Goal: Find specific page/section: Find specific page/section

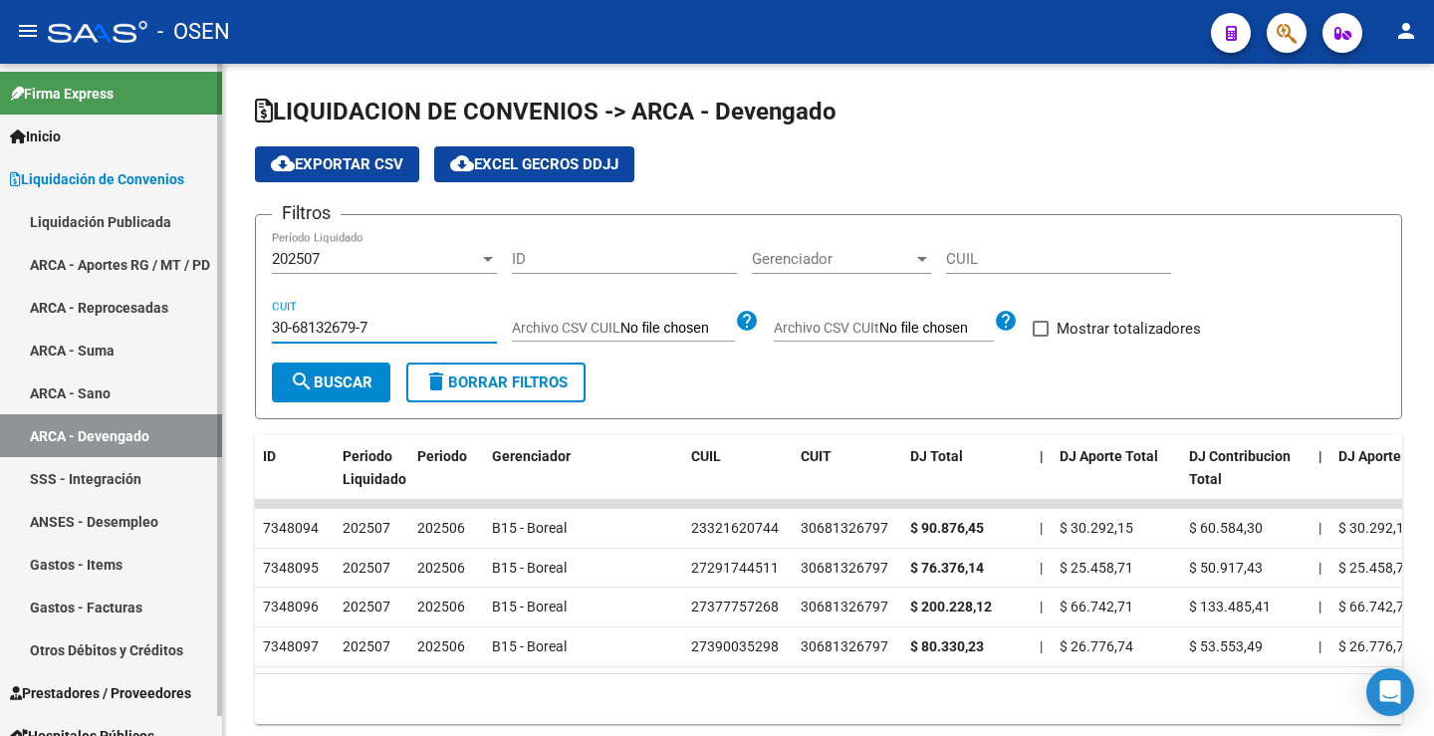
drag, startPoint x: 371, startPoint y: 323, endPoint x: 171, endPoint y: 317, distance: 200.2
click at [171, 317] on mat-sidenav-container "Firma Express Inicio Instructivos Contacto OS Liquidación de Convenios Liquidac…" at bounding box center [717, 400] width 1434 height 672
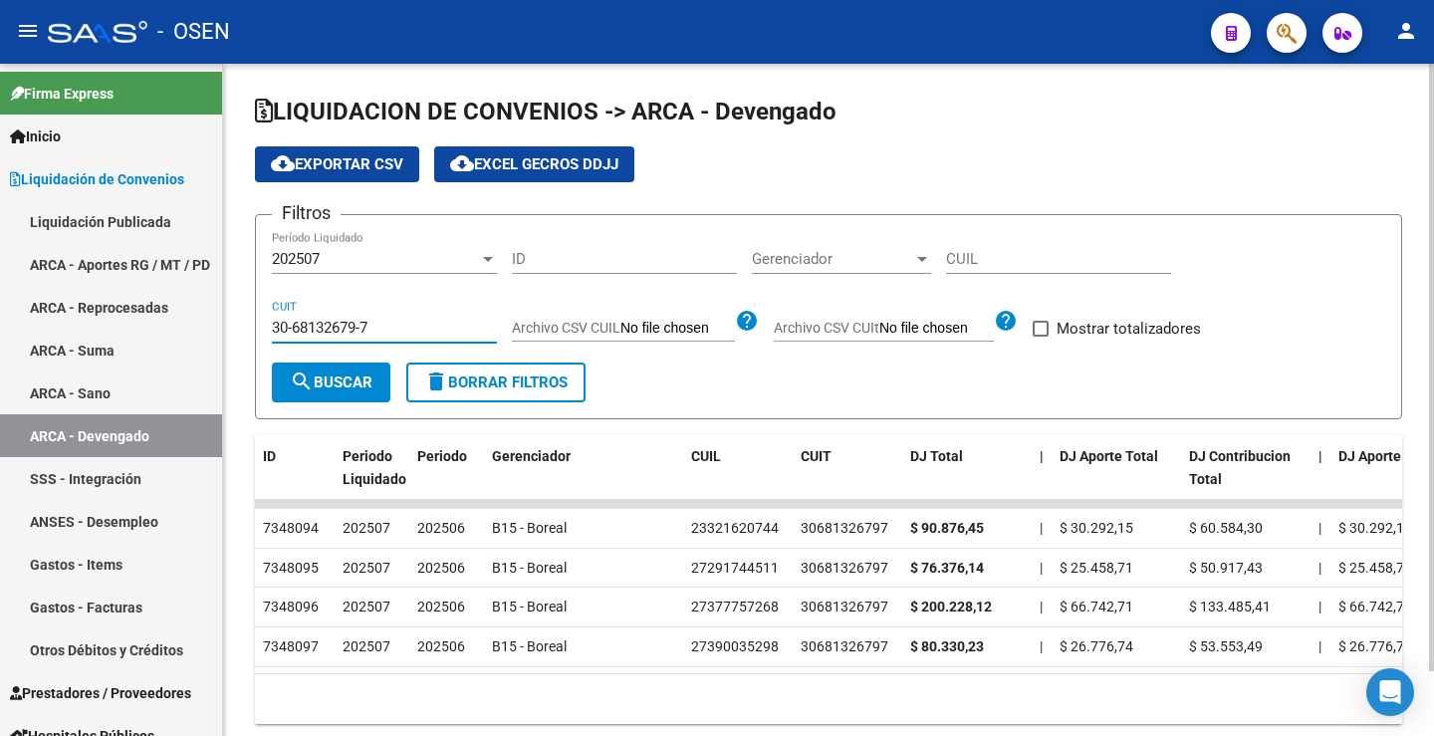
paste input "4706803"
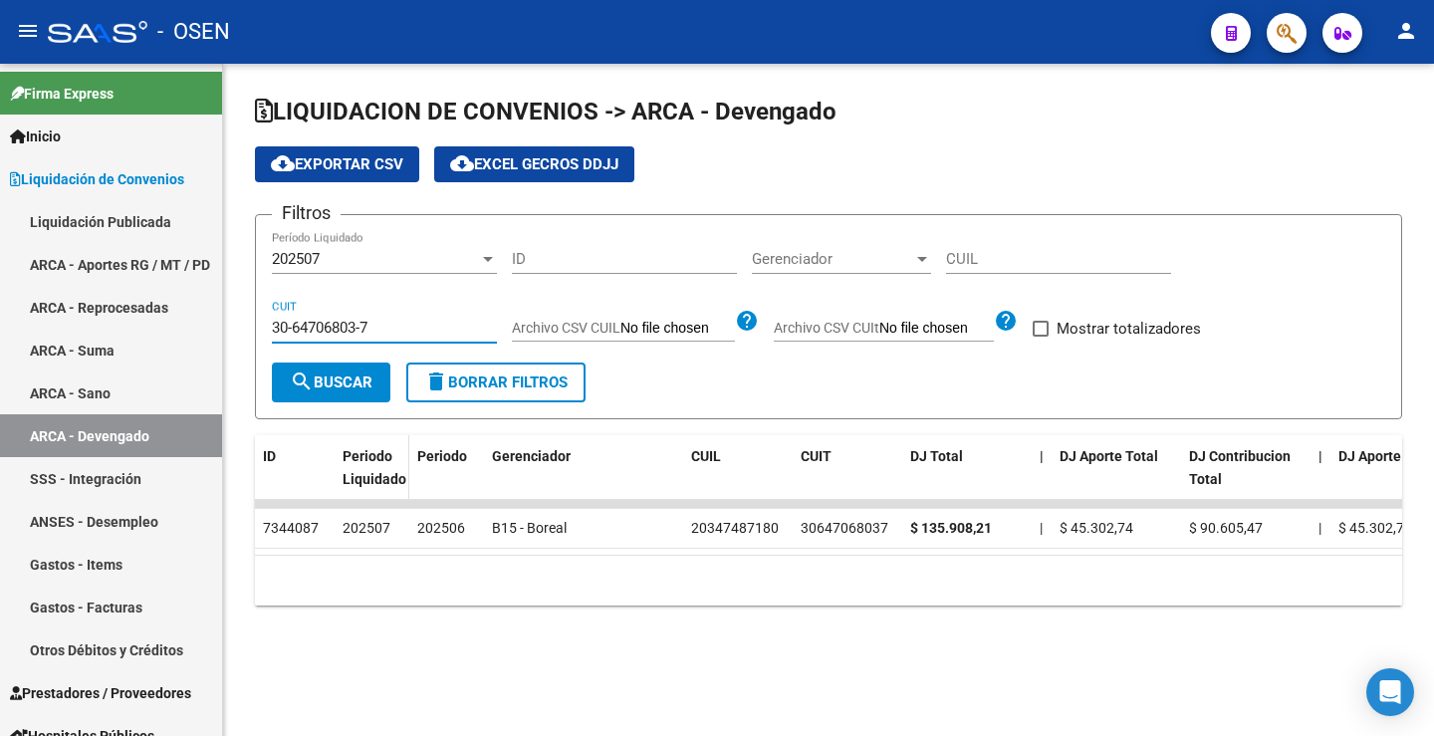
type input "30-64706803-7"
click at [397, 478] on span "Periodo Liquidado" at bounding box center [374, 467] width 64 height 39
click at [569, 669] on div "LIQUIDACION DE CONVENIOS -> ARCA - Devengado cloud_download Exportar CSV cloud_…" at bounding box center [828, 366] width 1211 height 605
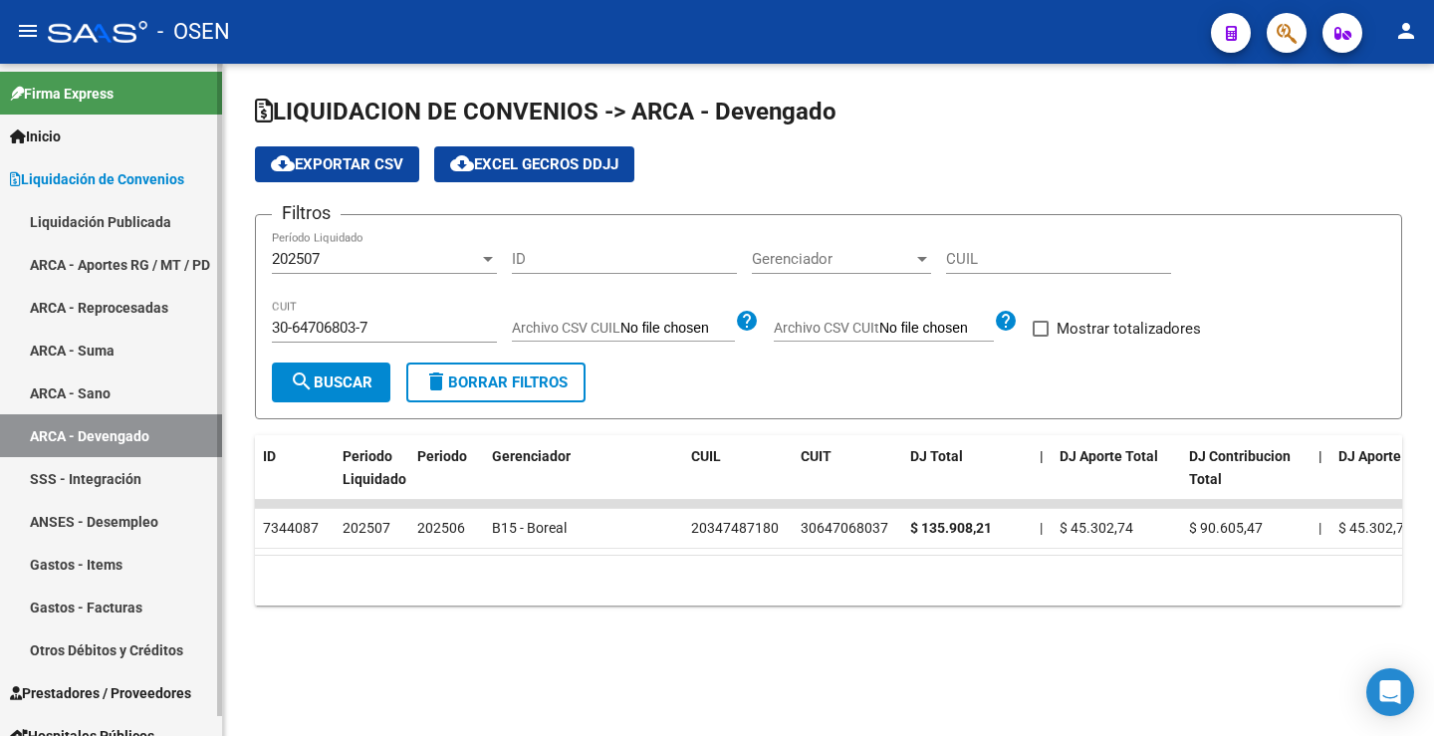
scroll to position [21, 0]
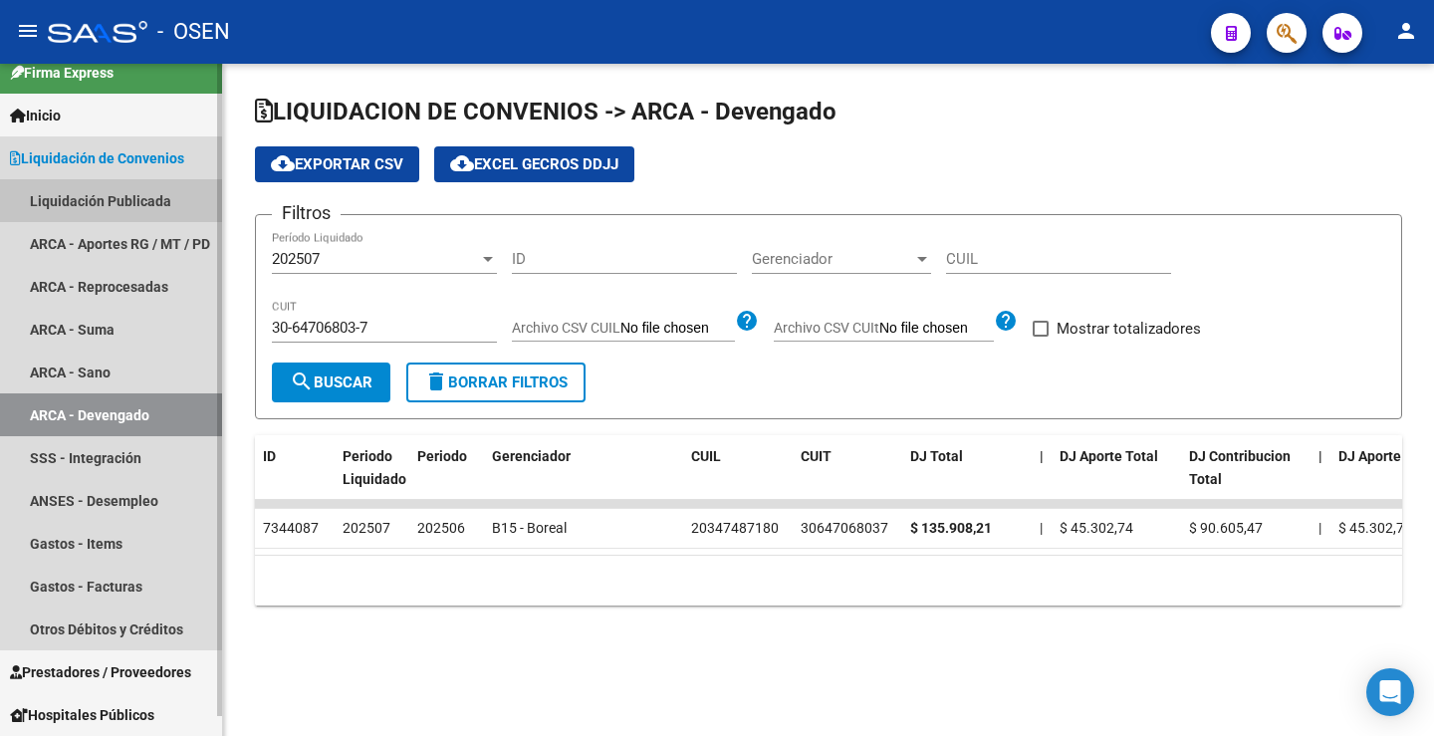
click at [123, 200] on link "Liquidación Publicada" at bounding box center [111, 200] width 222 height 43
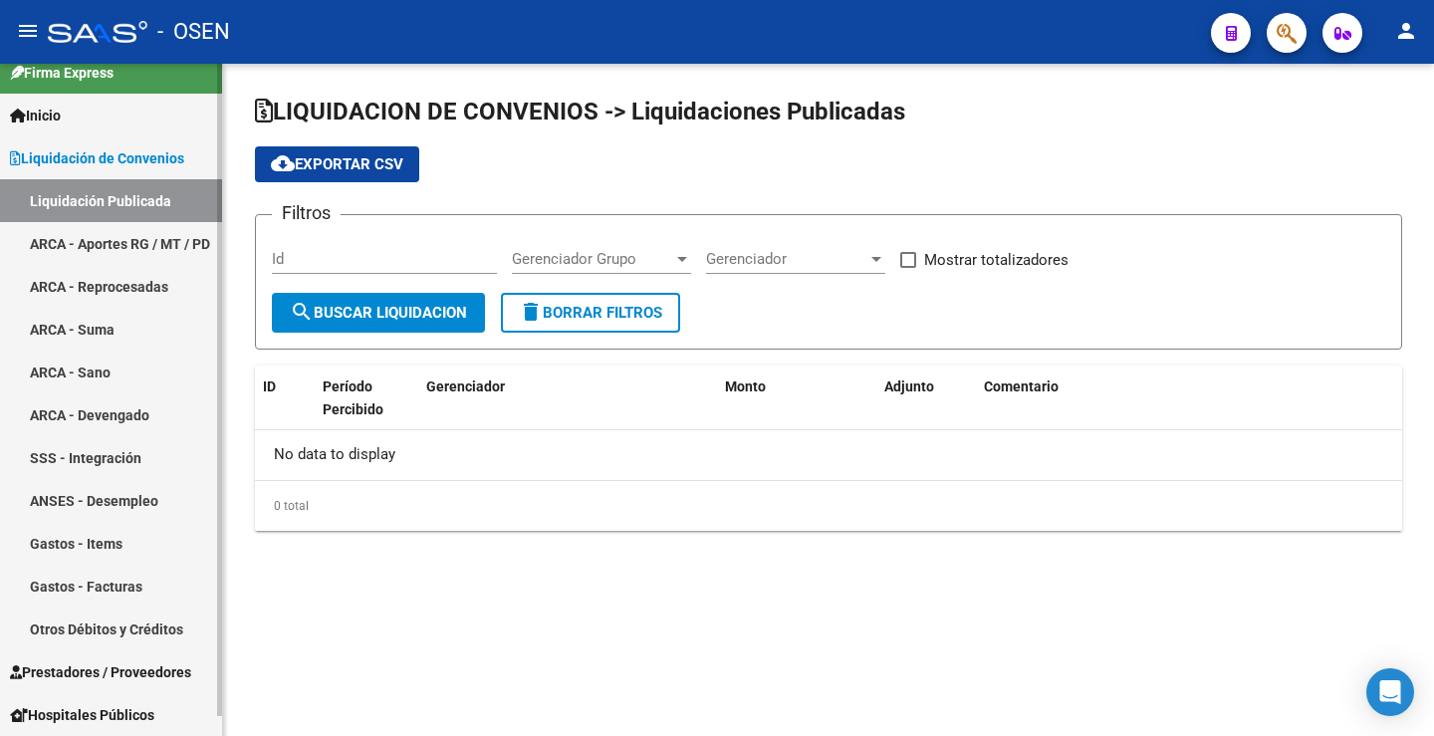
checkbox input "true"
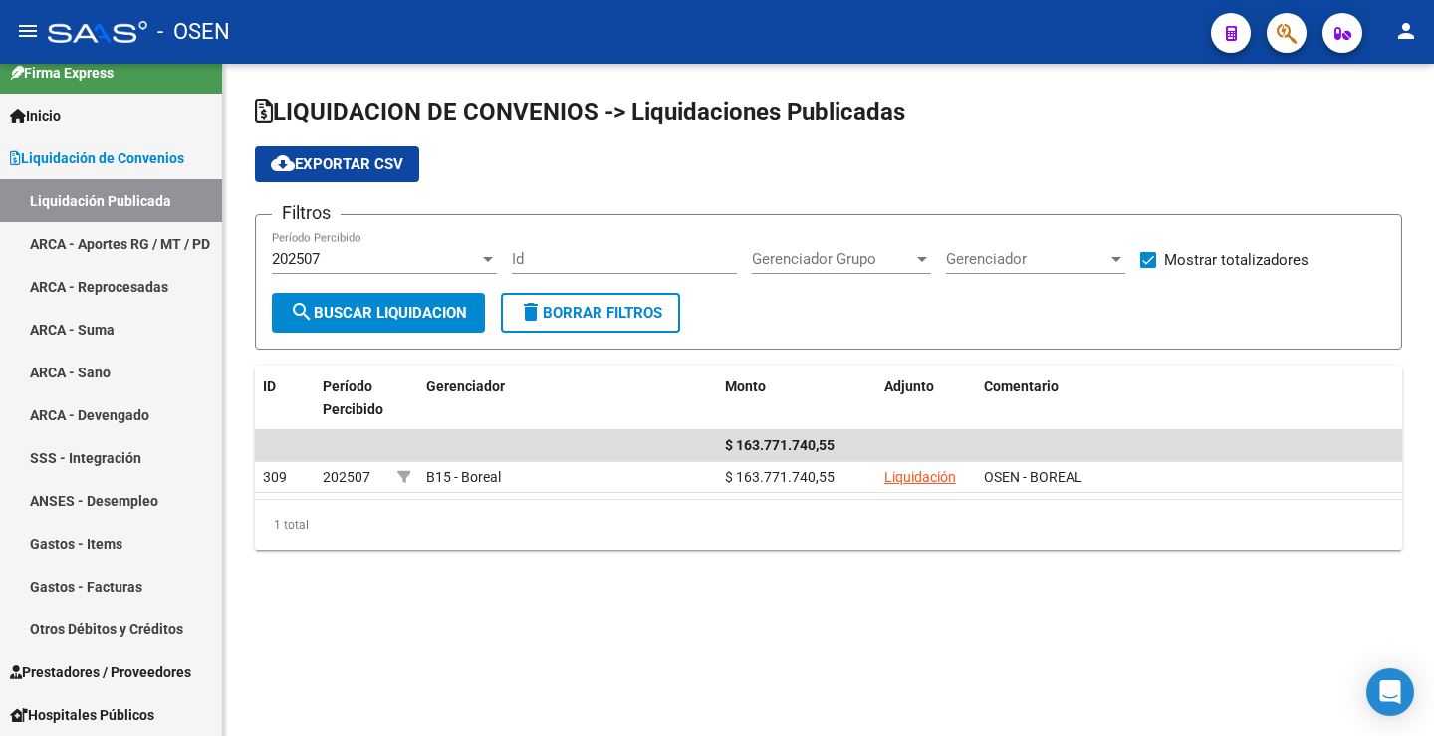
click at [489, 262] on div at bounding box center [488, 259] width 18 height 16
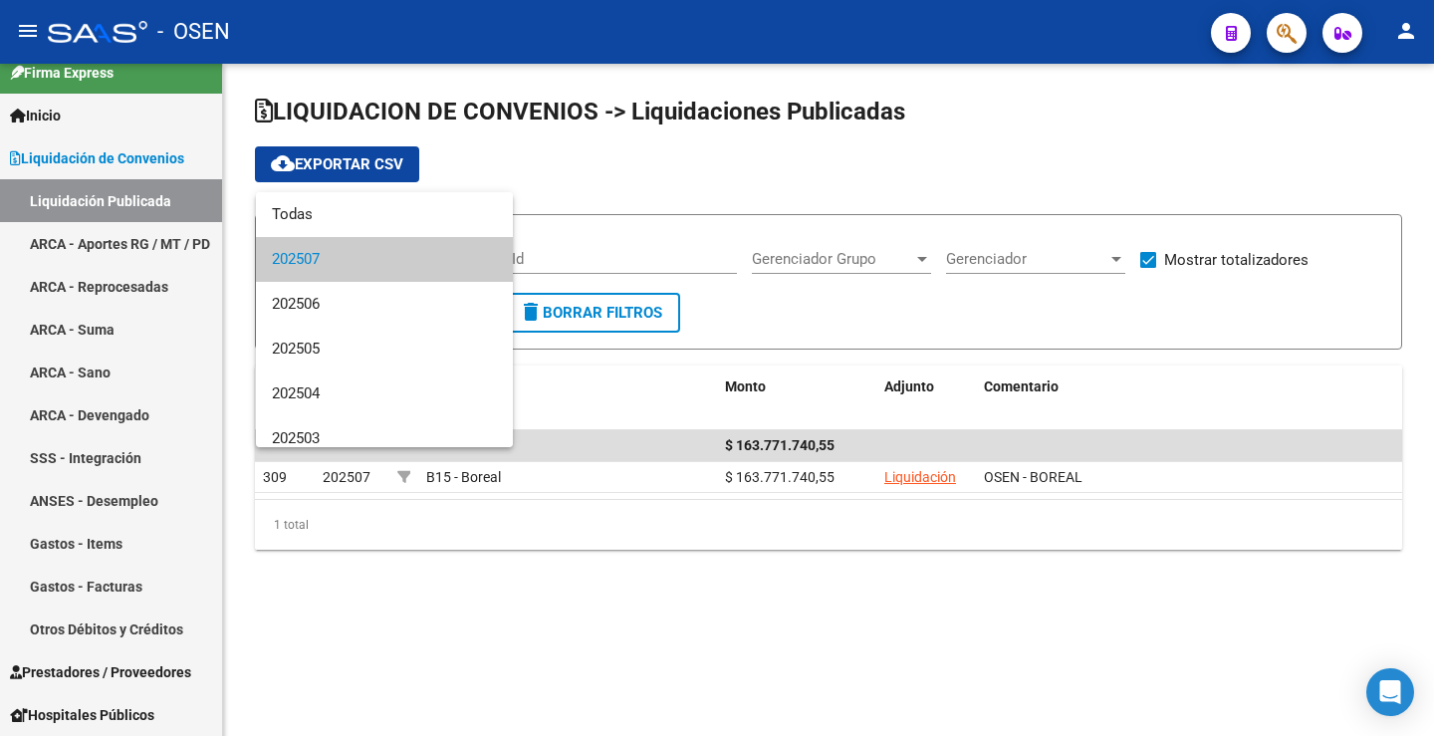
click at [545, 530] on div at bounding box center [717, 368] width 1434 height 736
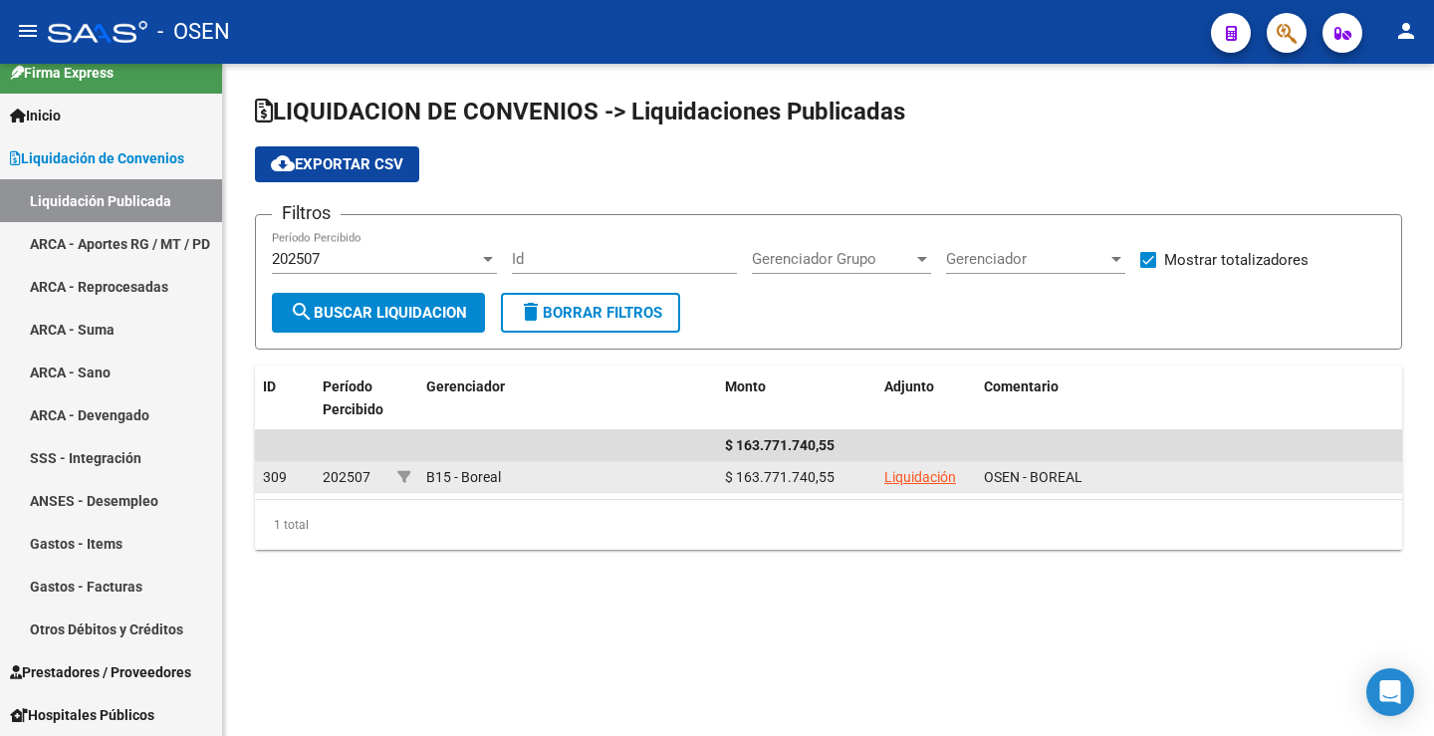
click at [362, 474] on span "202507" at bounding box center [347, 477] width 48 height 16
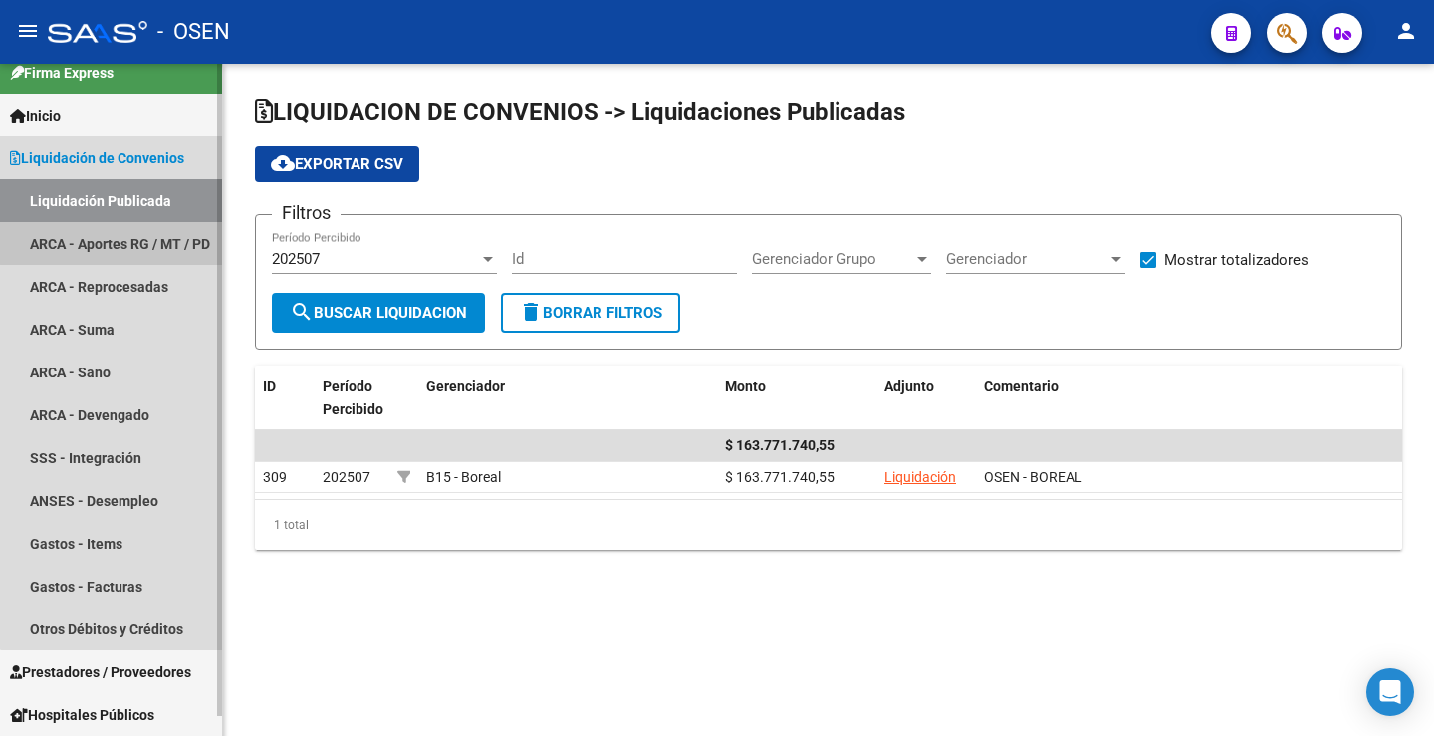
click at [151, 226] on link "ARCA - Aportes RG / MT / PD" at bounding box center [111, 243] width 222 height 43
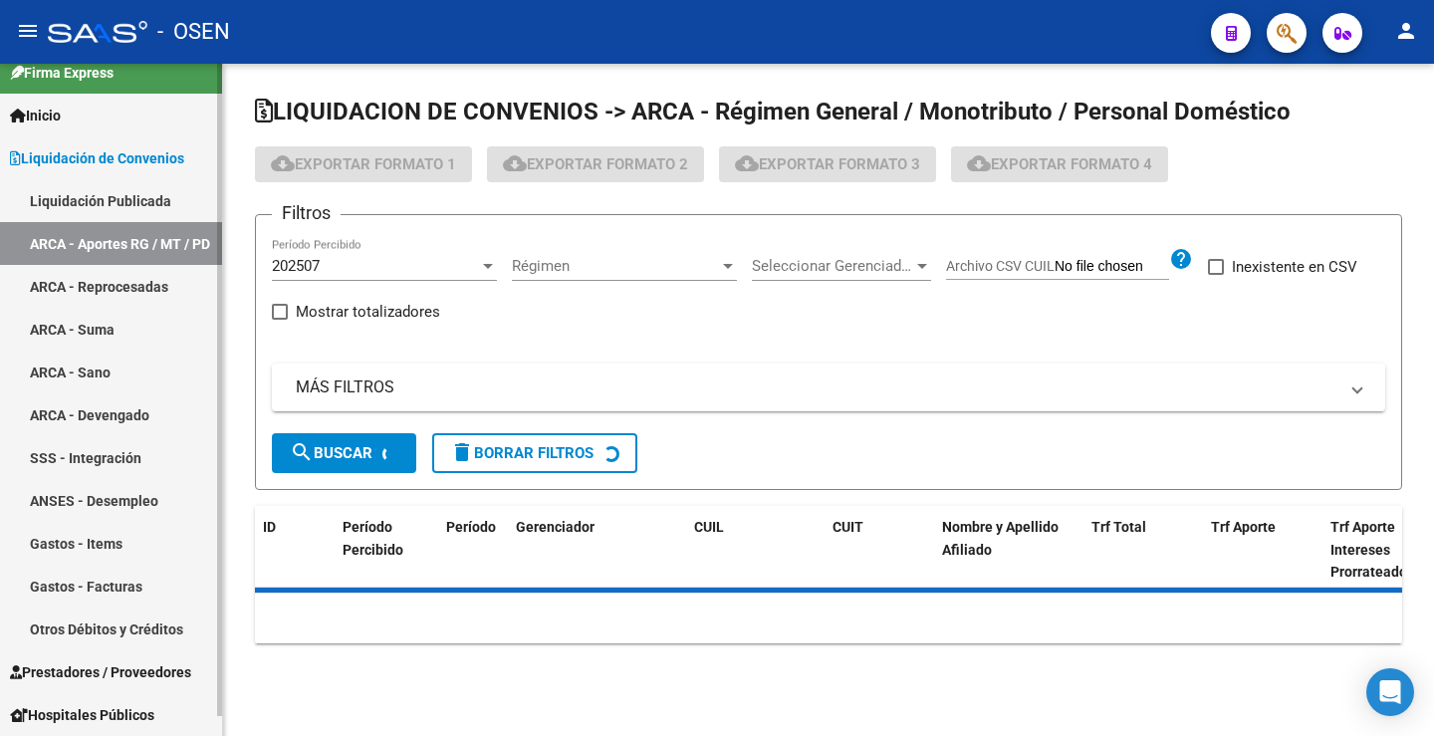
click at [105, 335] on link "ARCA - Suma" at bounding box center [111, 329] width 222 height 43
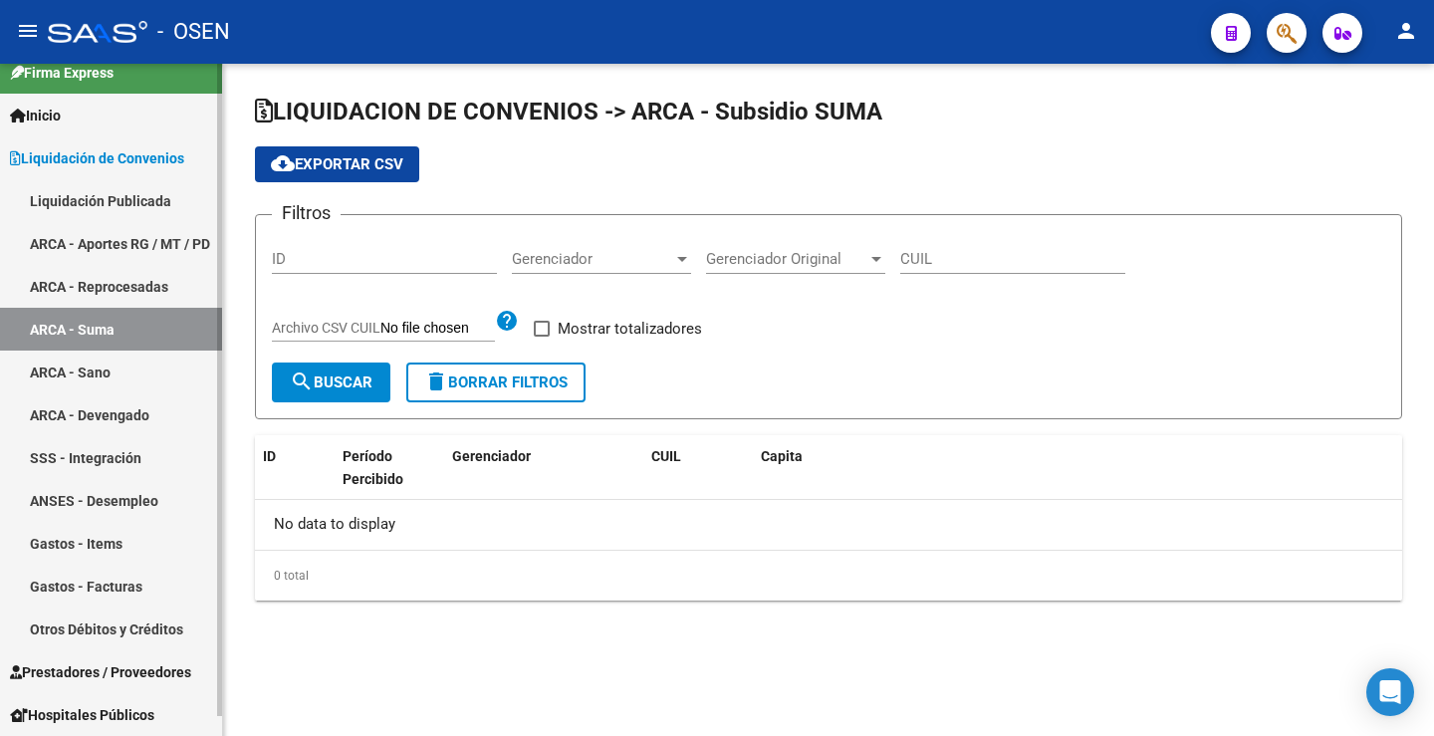
checkbox input "true"
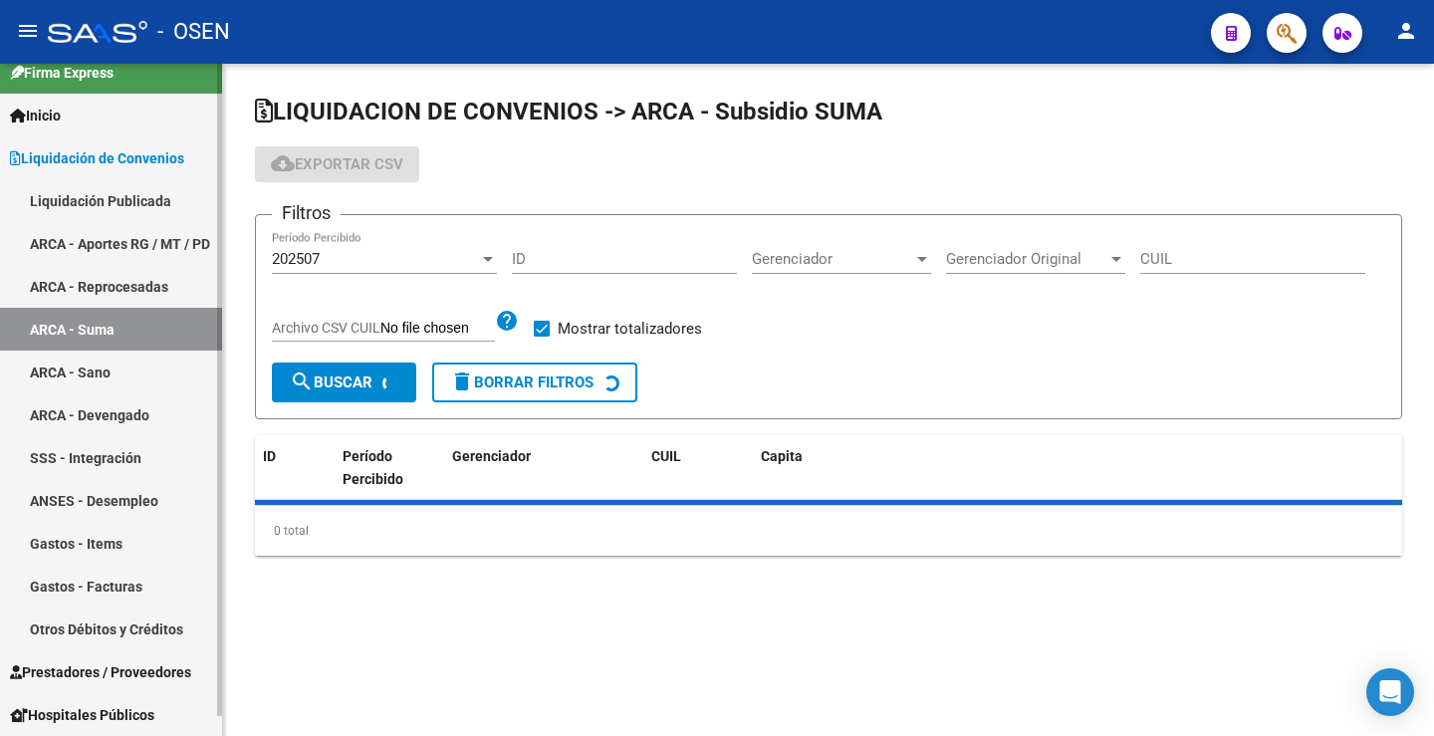
click at [125, 291] on link "ARCA - Reprocesadas" at bounding box center [111, 286] width 222 height 43
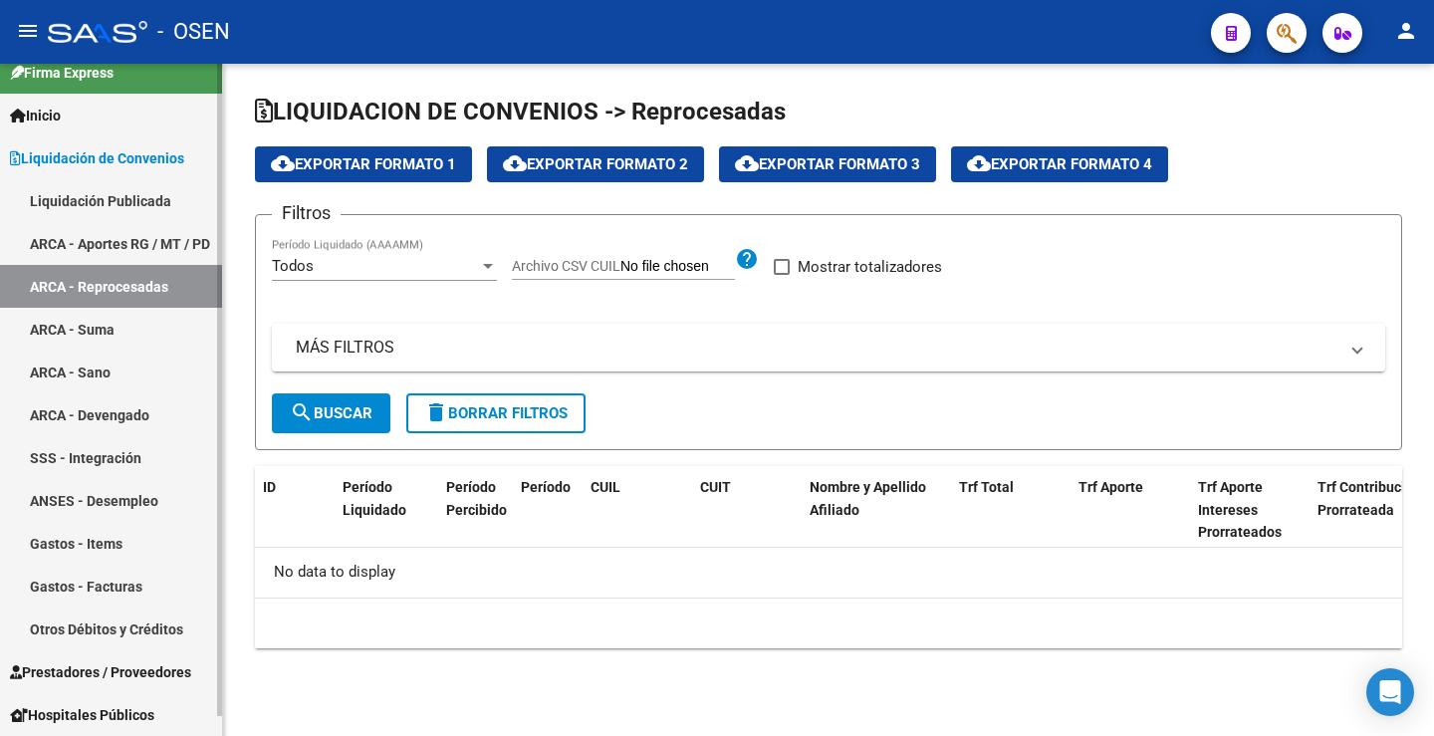
checkbox input "true"
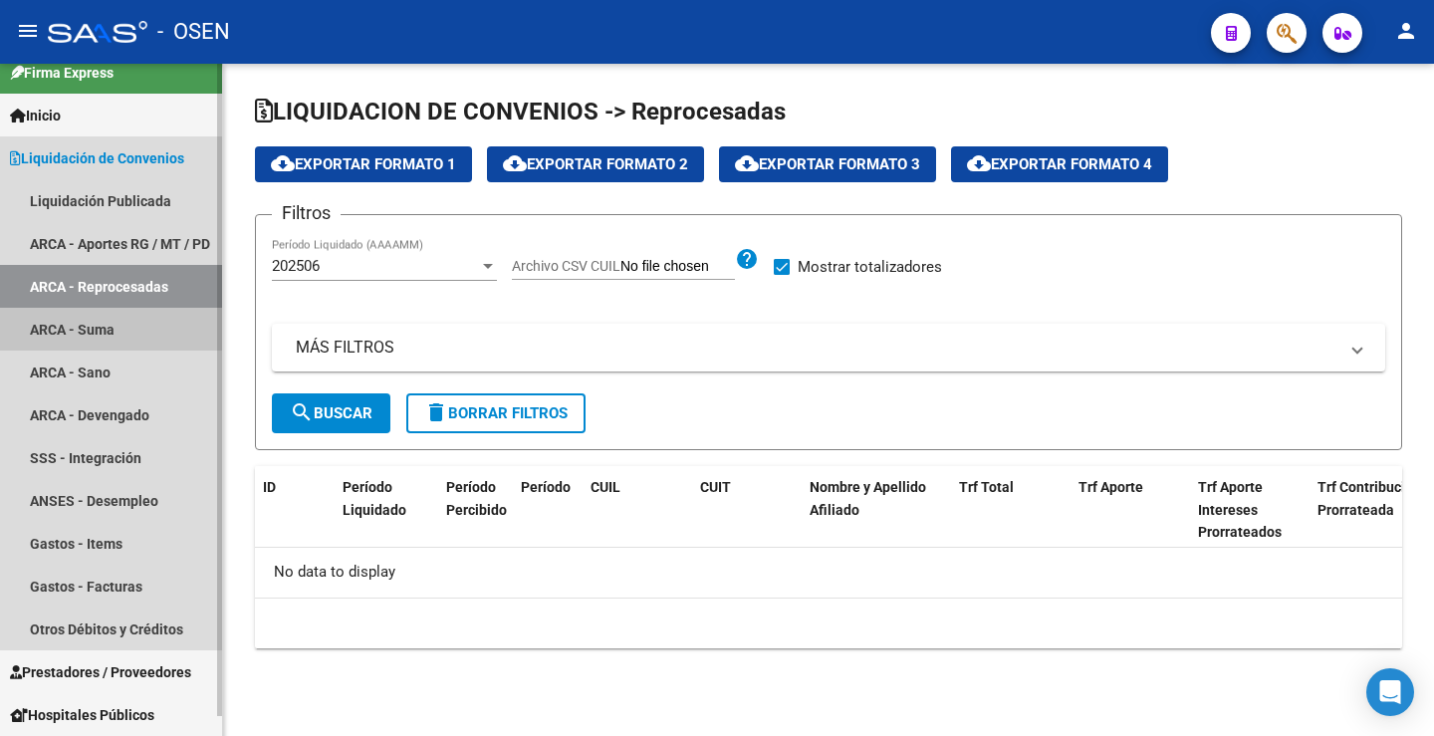
click at [117, 329] on link "ARCA - Suma" at bounding box center [111, 329] width 222 height 43
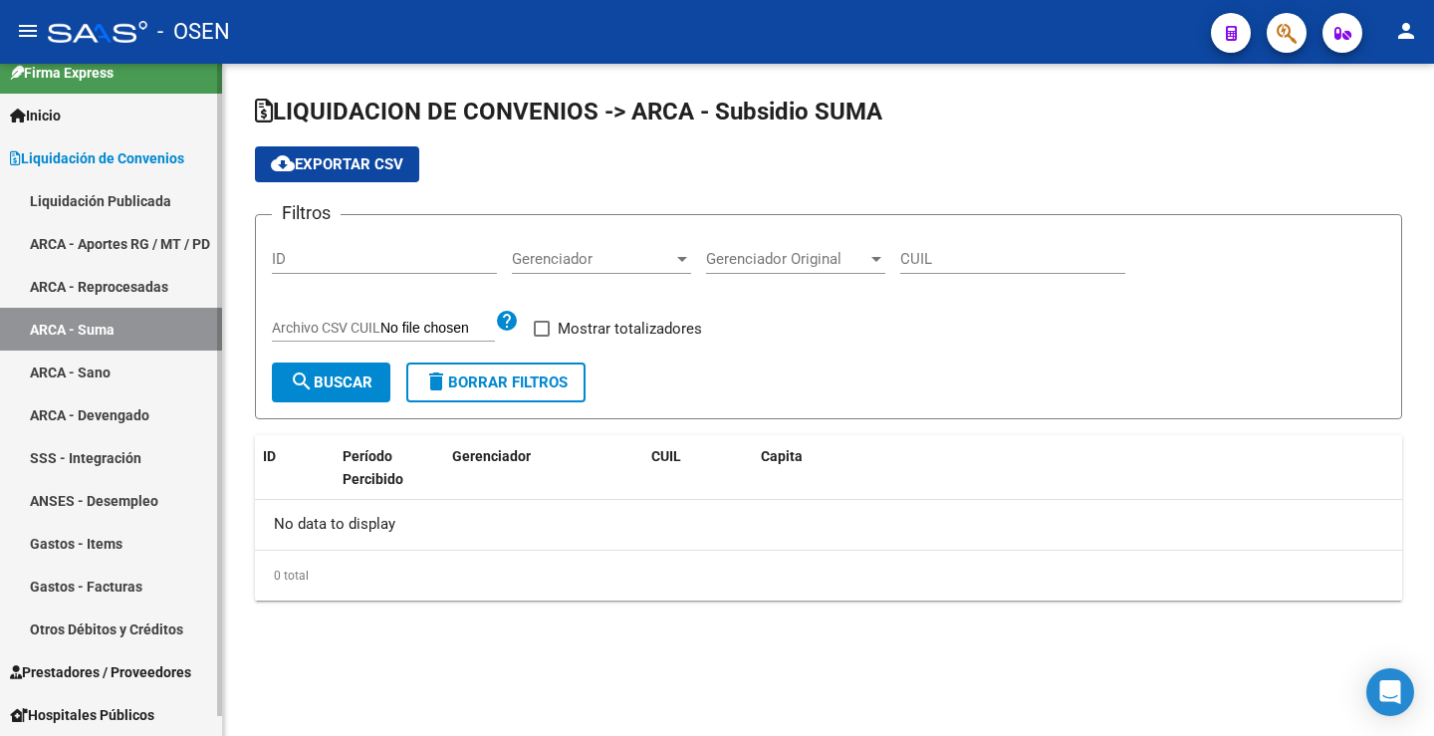
checkbox input "true"
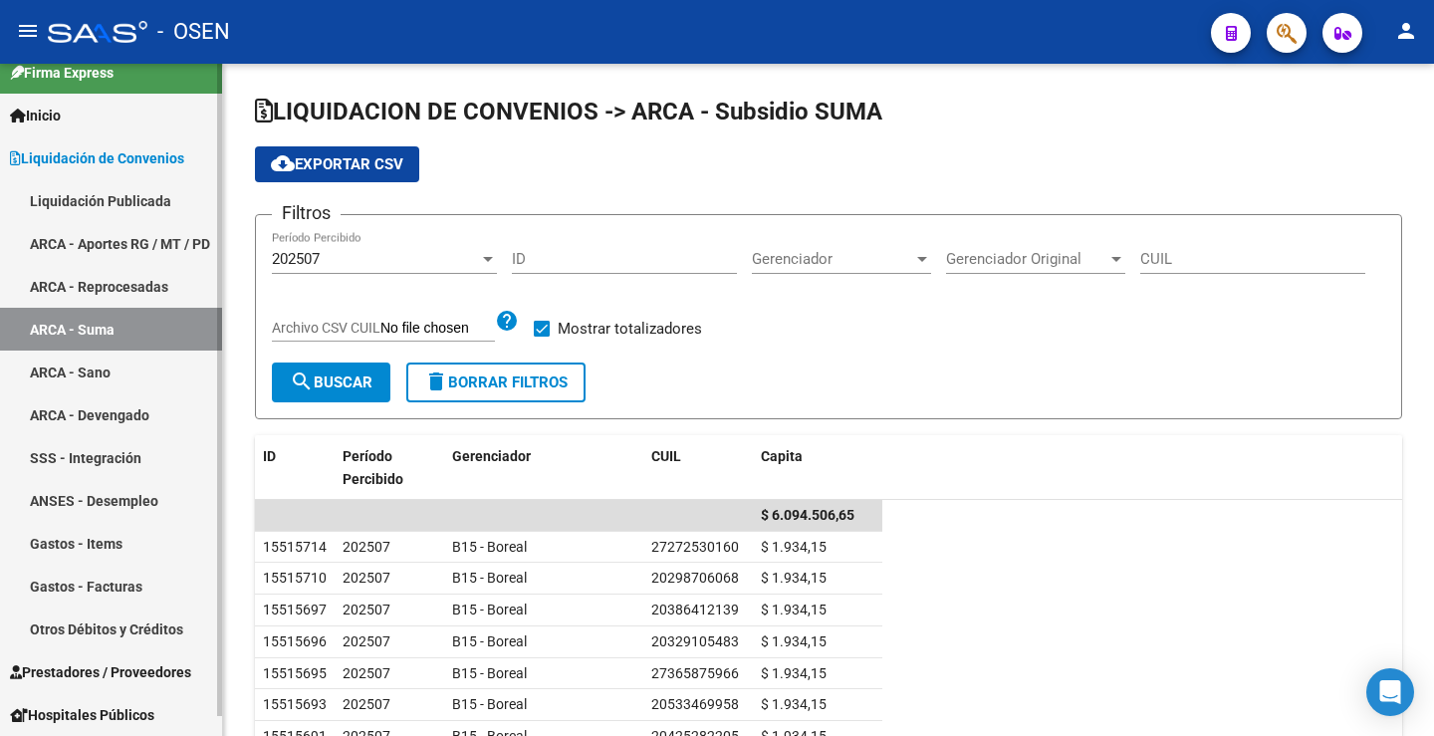
click at [95, 373] on link "ARCA - Sano" at bounding box center [111, 371] width 222 height 43
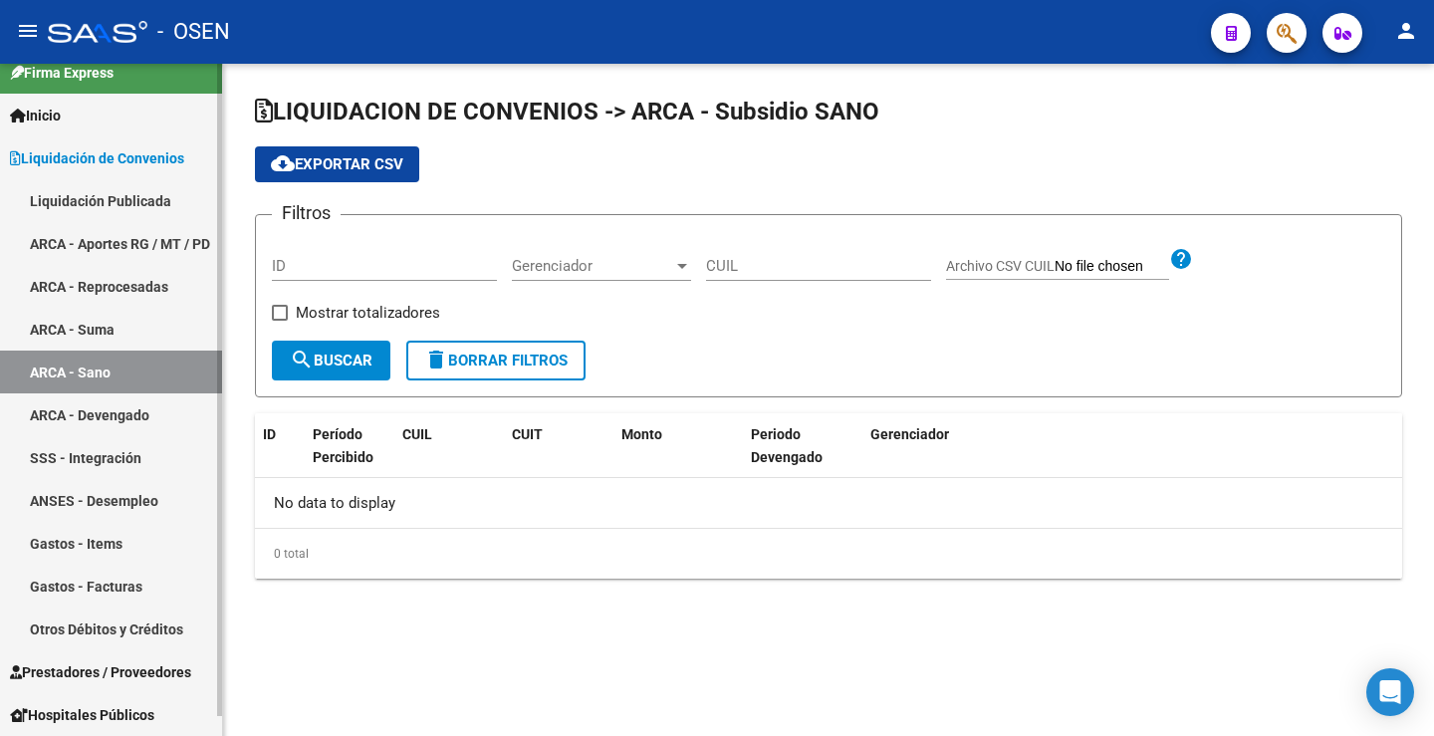
checkbox input "true"
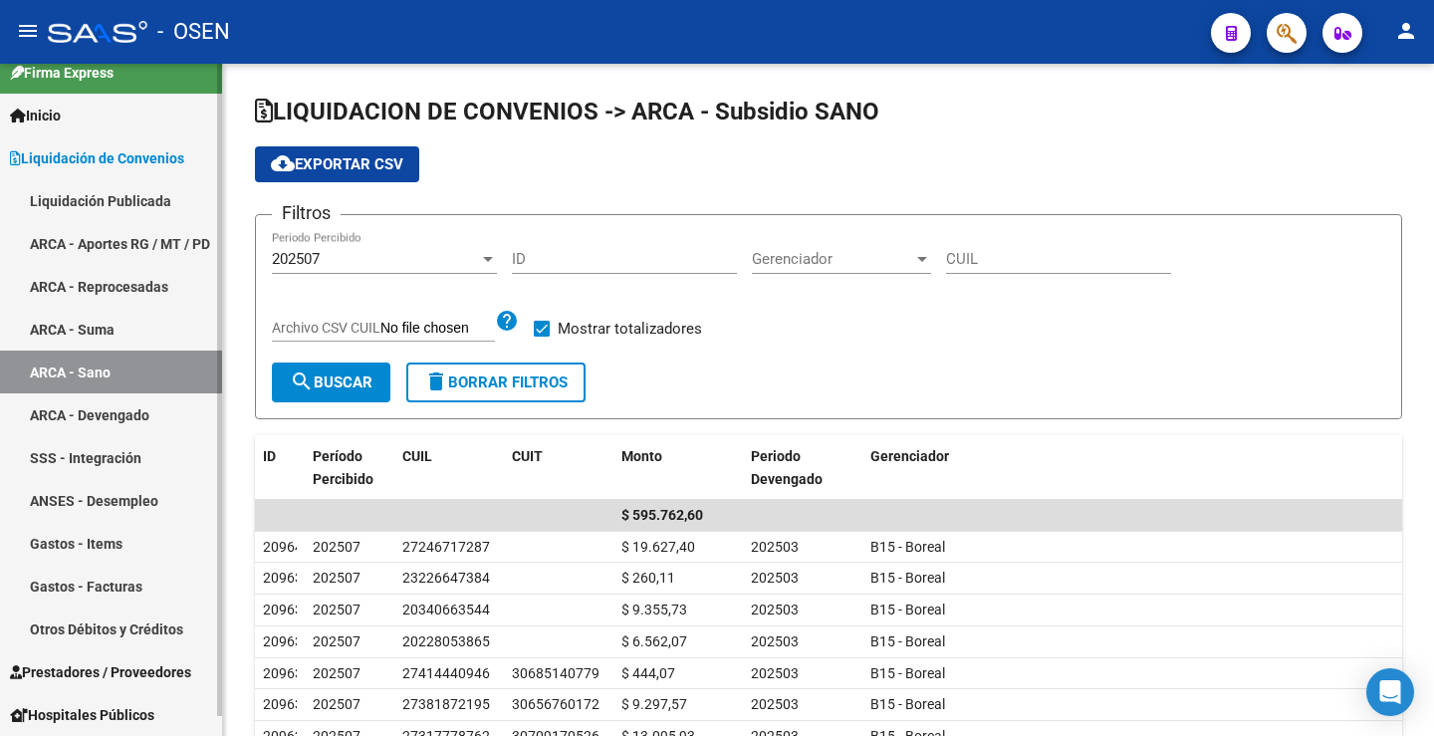
click at [91, 418] on link "ARCA - Devengado" at bounding box center [111, 414] width 222 height 43
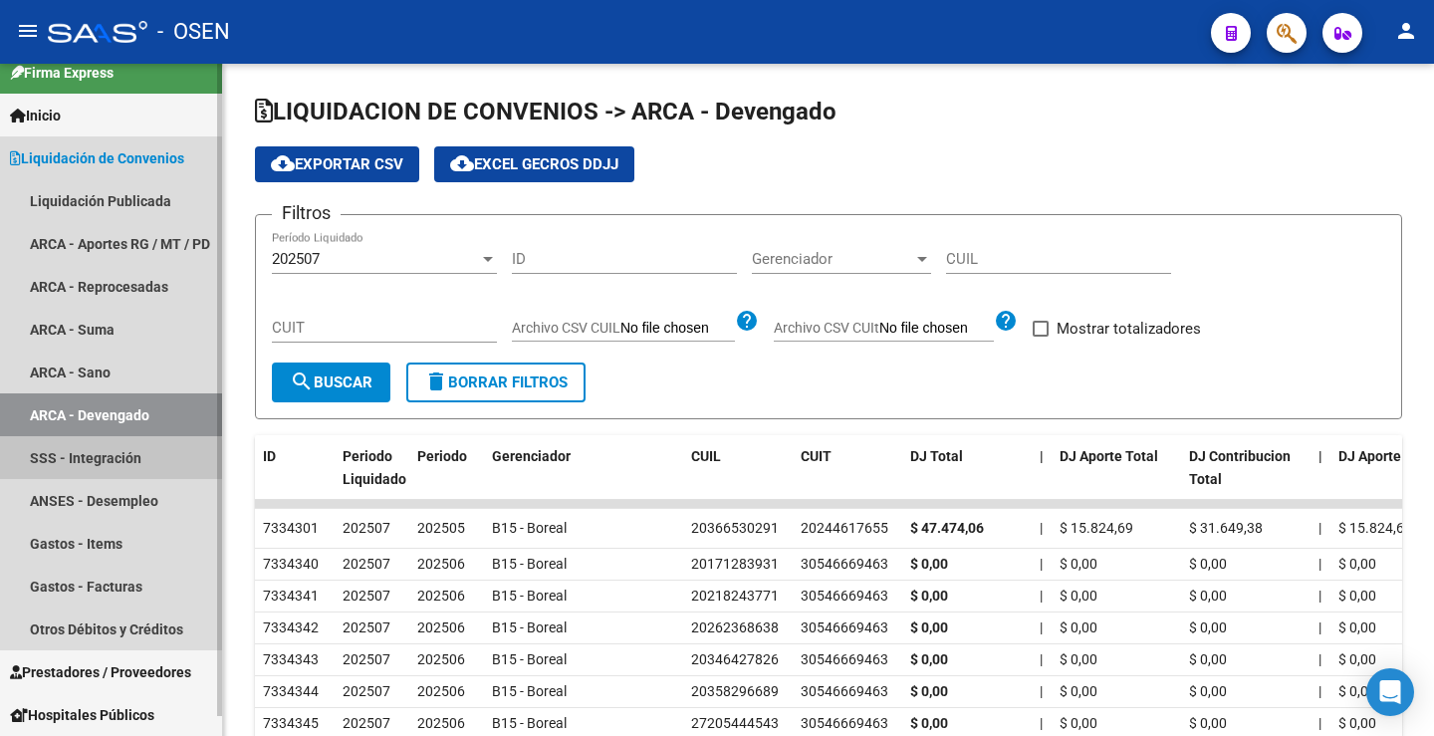
click at [88, 462] on link "SSS - Integración" at bounding box center [111, 457] width 222 height 43
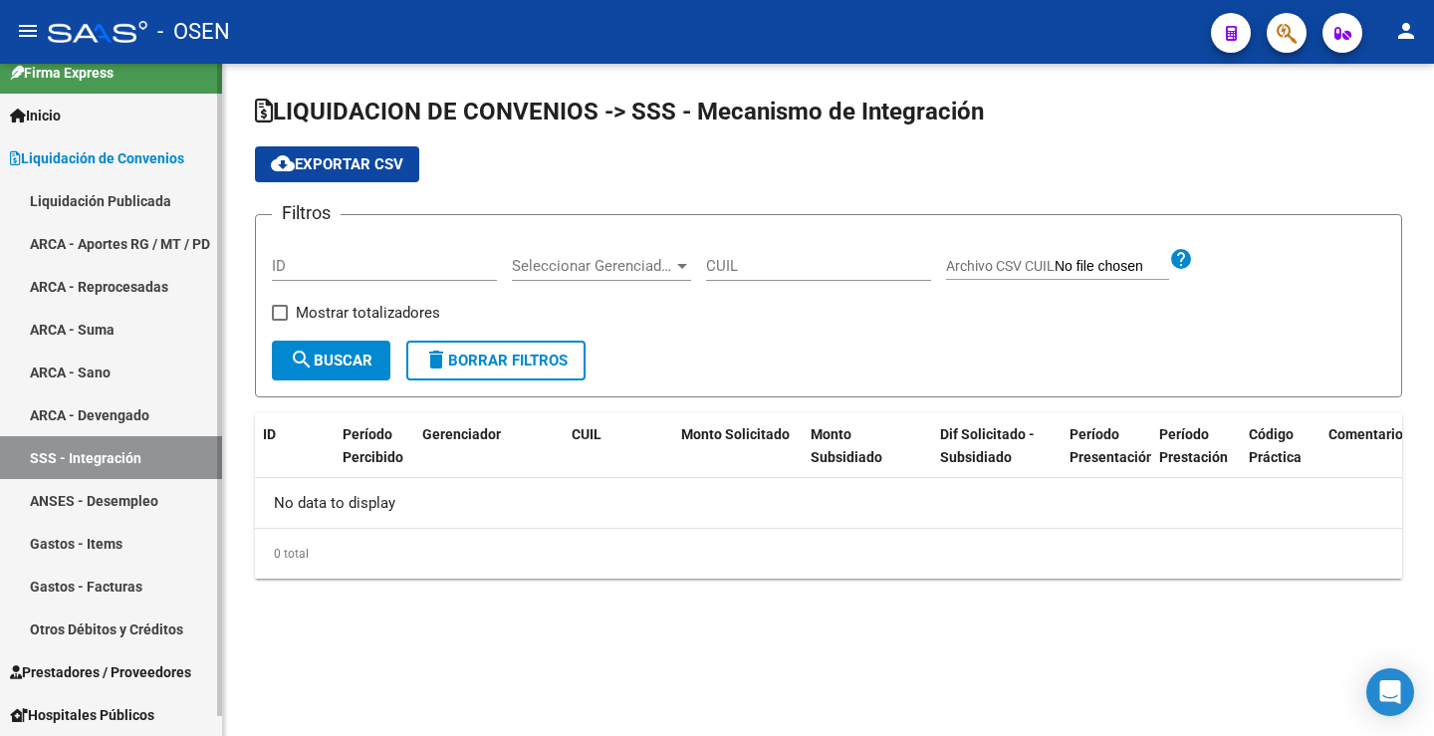
checkbox input "true"
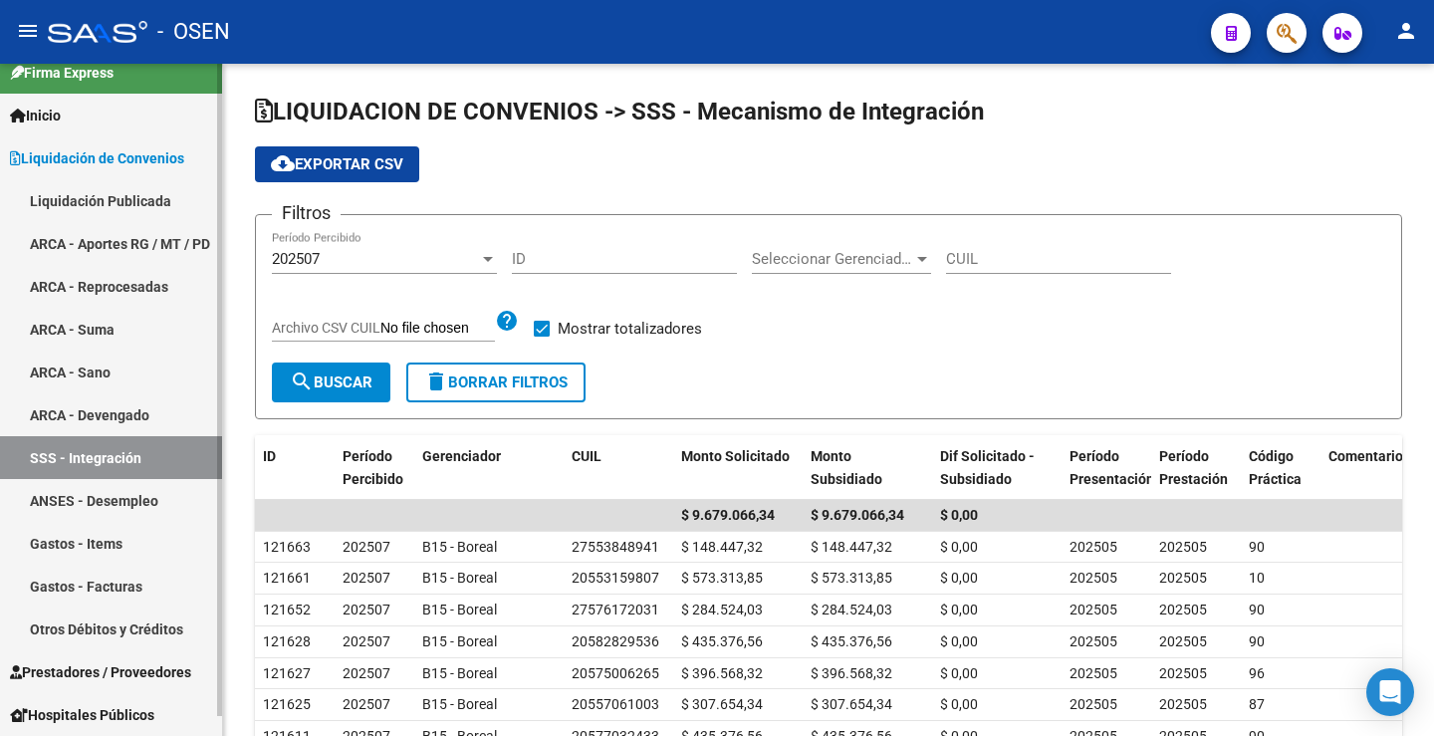
click at [218, 673] on div at bounding box center [219, 410] width 5 height 652
